Goal: Go to known website: Go to known website

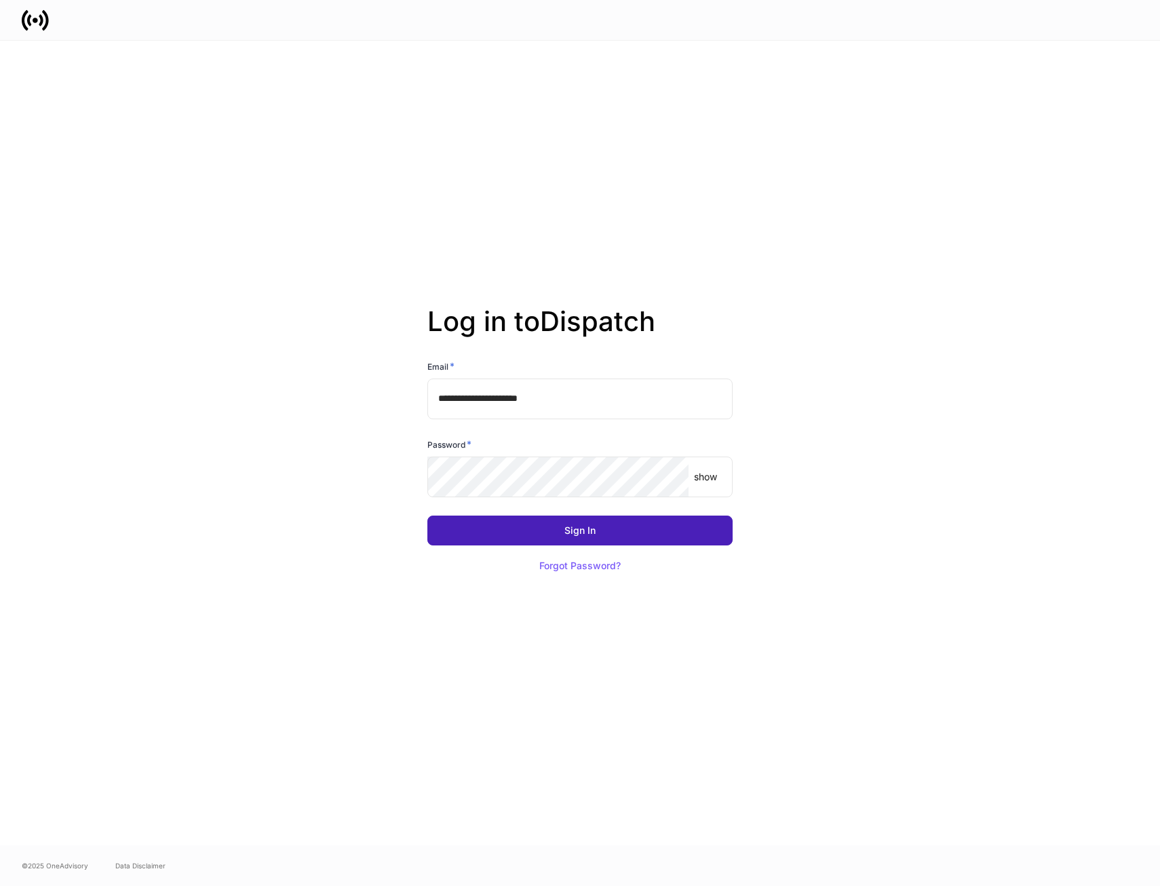
click at [588, 530] on div "Sign In" at bounding box center [579, 530] width 31 height 9
